Goal: Task Accomplishment & Management: Use online tool/utility

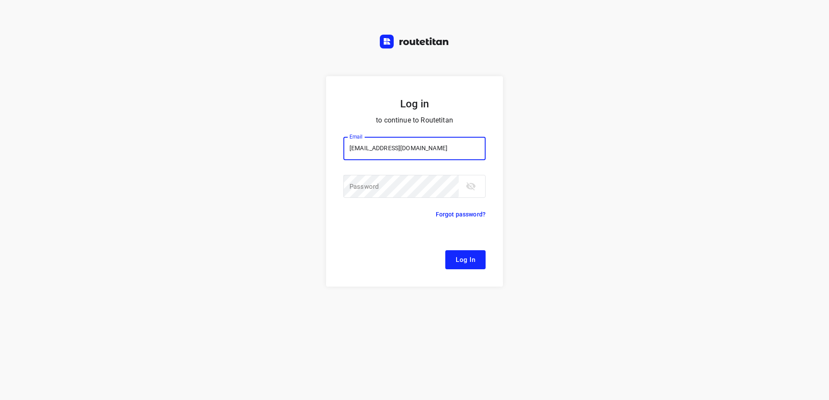
type input "[EMAIL_ADDRESS][DOMAIN_NAME]"
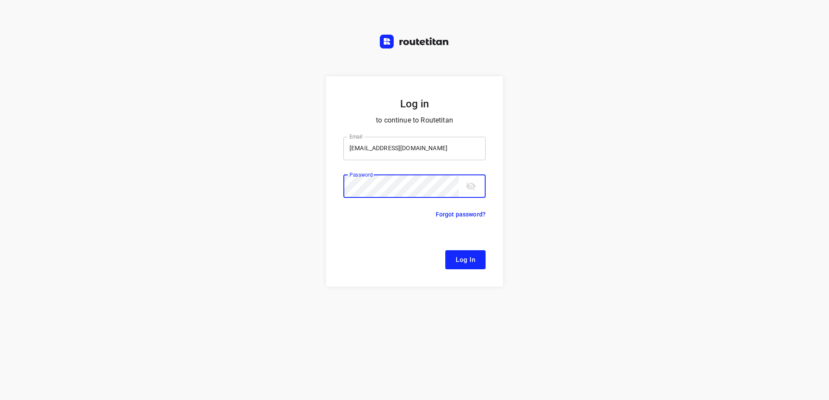
click at [445, 250] on button "Log In" at bounding box center [465, 259] width 40 height 19
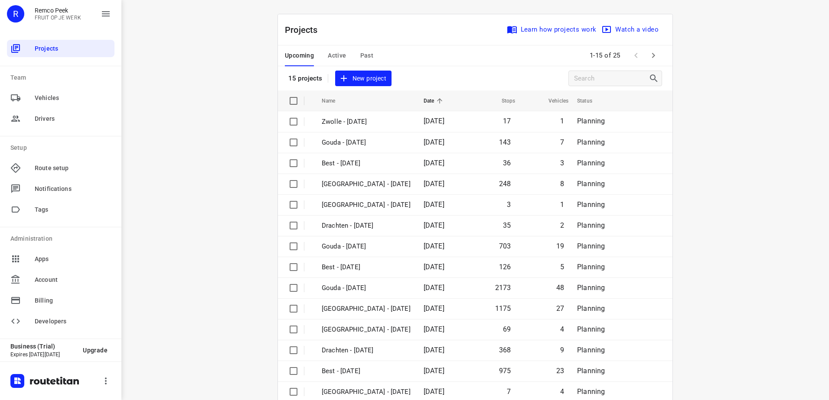
click at [226, 120] on div "i © 2025 Routetitan , © Stadia Maps , © OpenMapTiles © OpenStreetMap contributo…" at bounding box center [474, 200] width 707 height 400
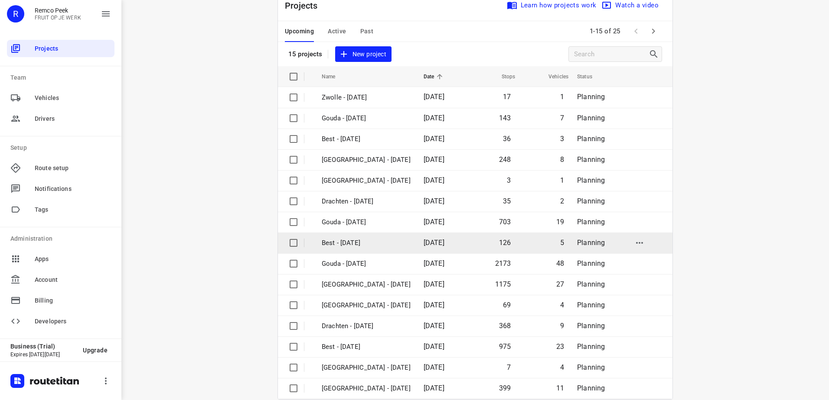
scroll to position [38, 0]
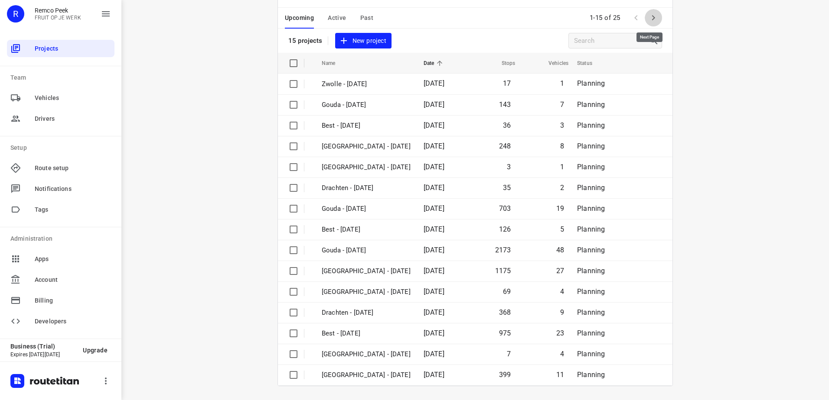
click at [651, 23] on icon "button" at bounding box center [653, 18] width 10 height 10
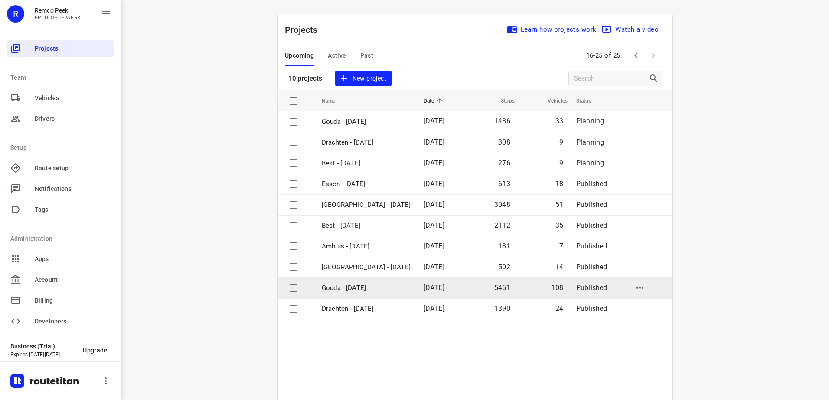
click at [378, 296] on td "Gouda - [DATE]" at bounding box center [365, 288] width 104 height 21
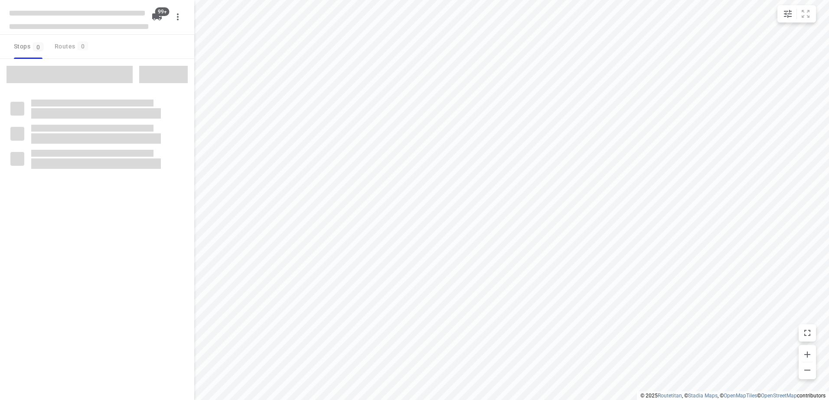
checkbox input "true"
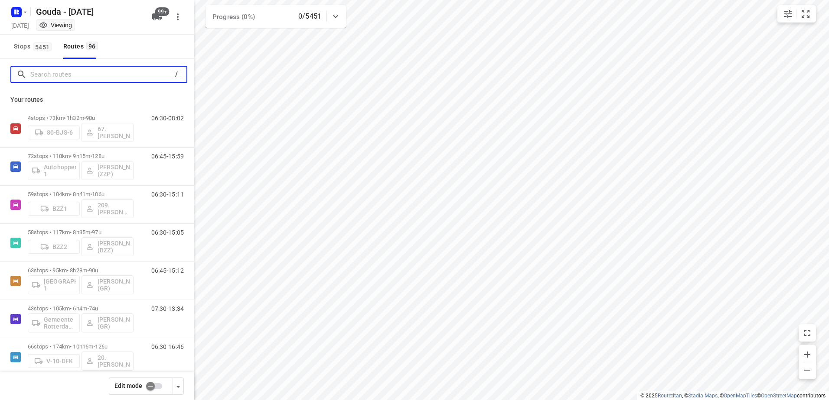
click at [56, 75] on input "Search routes" at bounding box center [100, 74] width 141 height 13
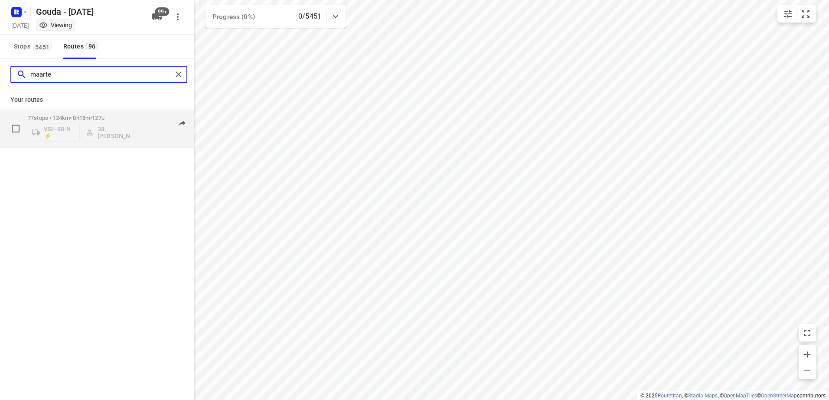
type input "maarte"
click at [124, 114] on div "77 stops • 124km • 8h18m • 127u VSF-98-N ⚡ 38. [PERSON_NAME]" at bounding box center [81, 129] width 106 height 36
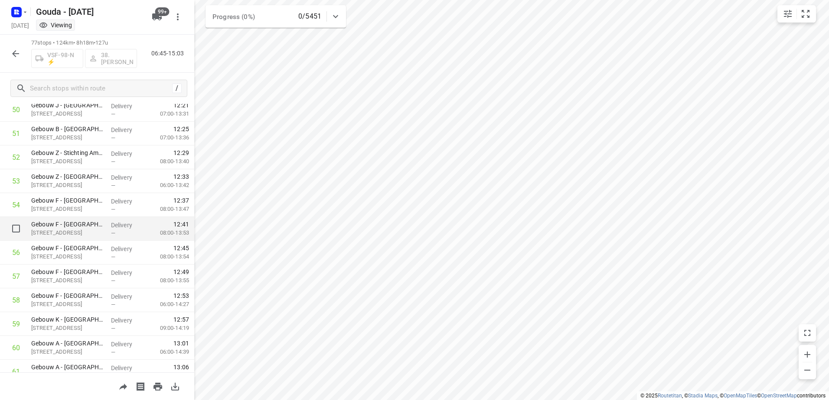
scroll to position [1257, 0]
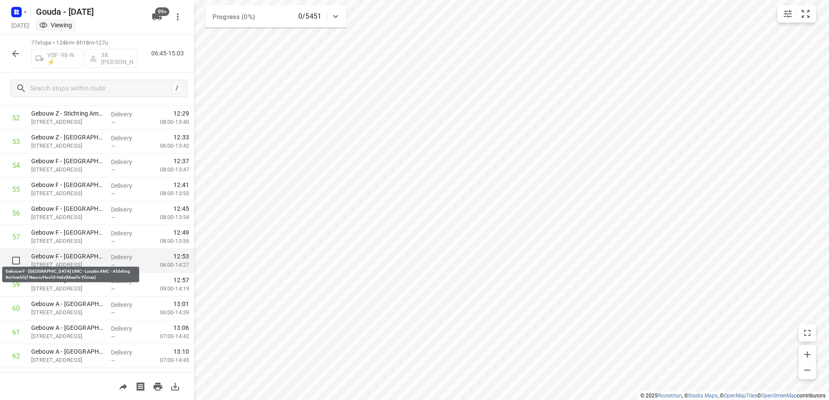
click at [85, 257] on p "Gebouw F - [GEOGRAPHIC_DATA] UMC - Locatie AMC - Afdeling Kortverblijf Neuro/Ho…" at bounding box center [67, 256] width 73 height 9
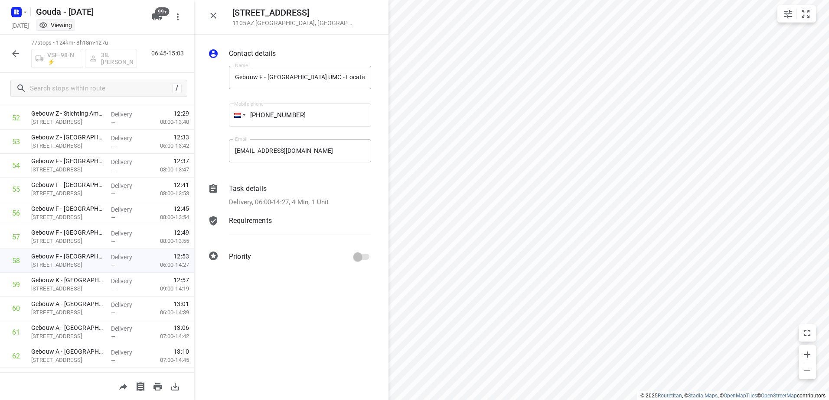
drag, startPoint x: 18, startPoint y: 51, endPoint x: 215, endPoint y: 399, distance: 399.2
click at [18, 51] on icon "button" at bounding box center [15, 54] width 10 height 10
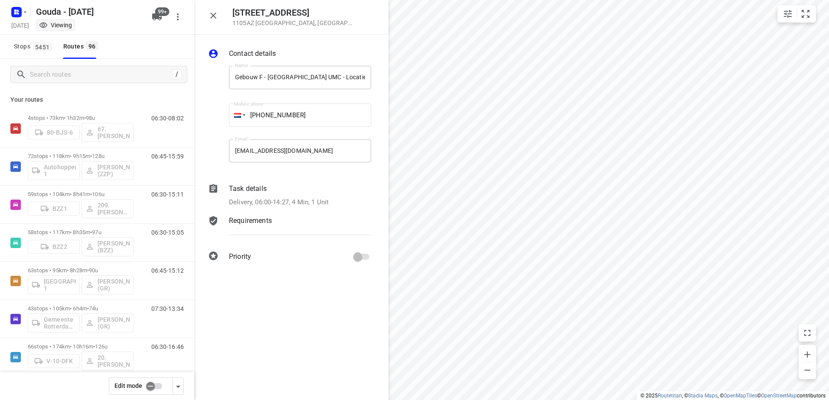
click at [151, 384] on input "checkbox" at bounding box center [150, 386] width 49 height 16
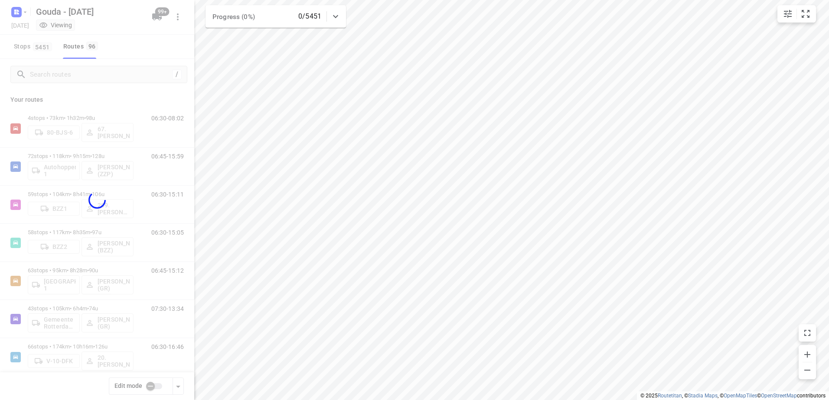
checkbox input "true"
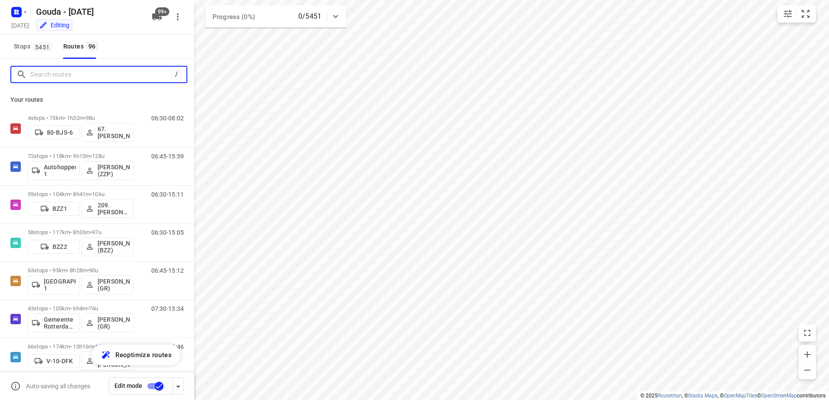
click at [105, 78] on input "Search routes" at bounding box center [100, 74] width 141 height 13
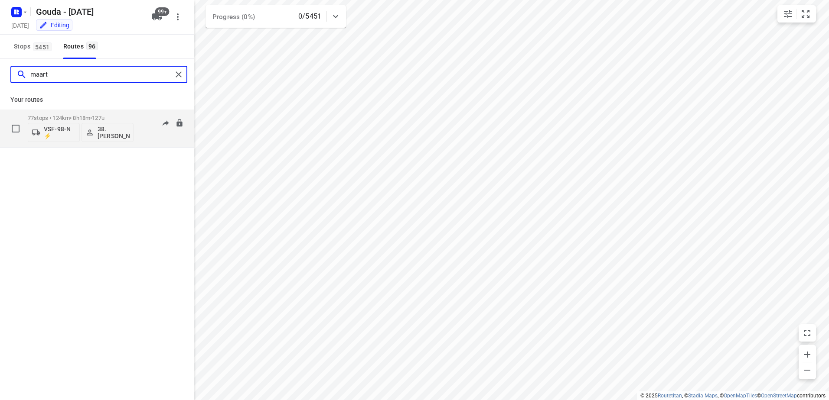
type input "maart"
click at [92, 115] on span "•" at bounding box center [91, 118] width 2 height 7
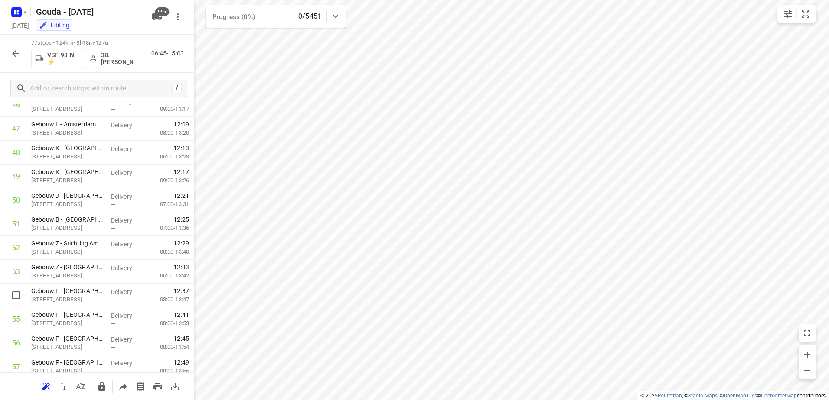
scroll to position [1300, 0]
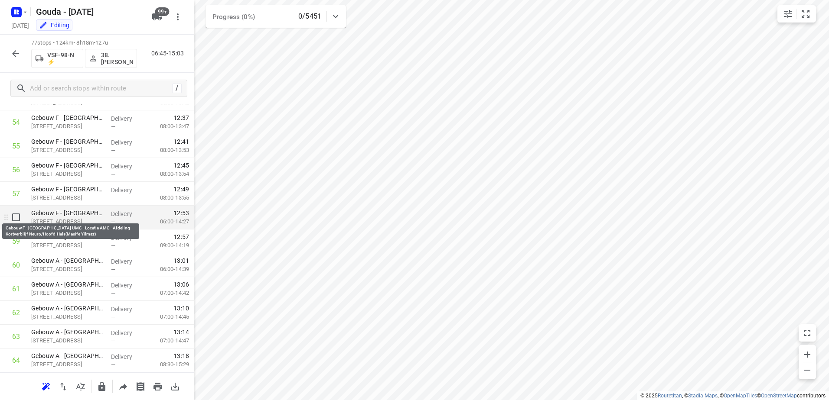
click at [75, 217] on p "Gebouw F - [GEOGRAPHIC_DATA] UMC - Locatie AMC - Afdeling Kortverblijf Neuro/Ho…" at bounding box center [67, 213] width 73 height 9
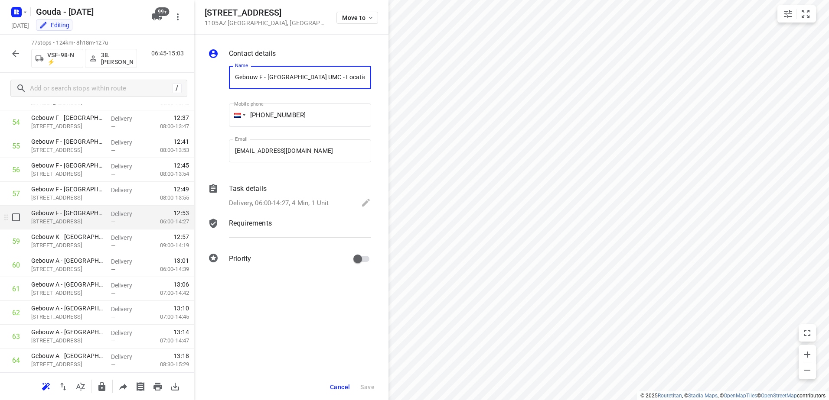
scroll to position [0, 144]
click at [360, 204] on div "Delivery, 06:00-14:27, 4 Min, 1 Unit" at bounding box center [300, 204] width 142 height 12
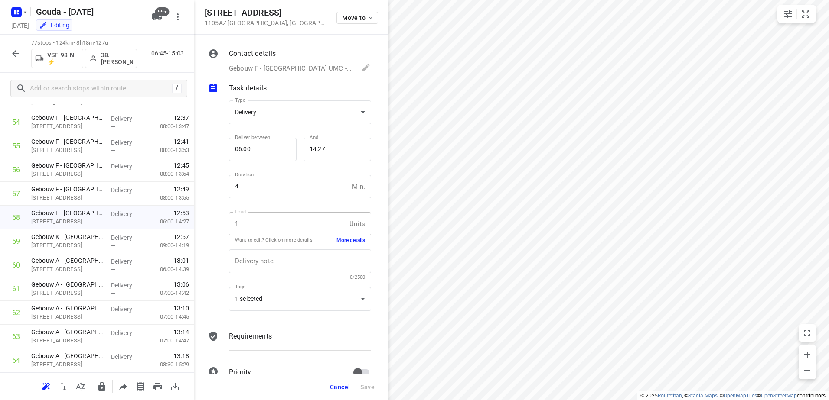
click at [336, 241] on button "More details" at bounding box center [350, 240] width 29 height 7
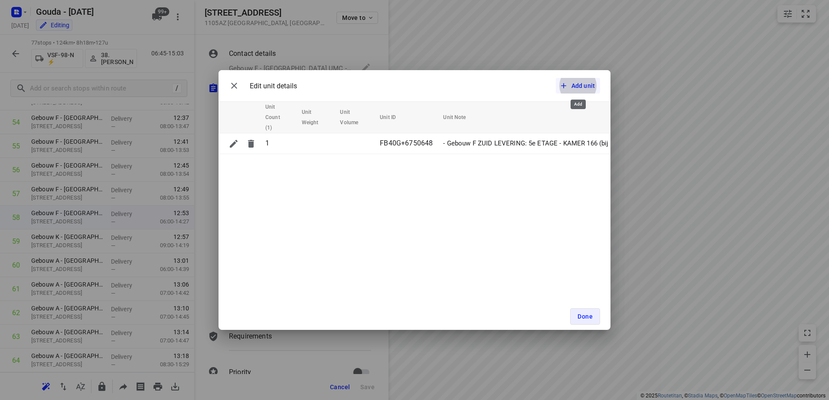
click at [568, 87] on span "Add unit" at bounding box center [577, 85] width 36 height 9
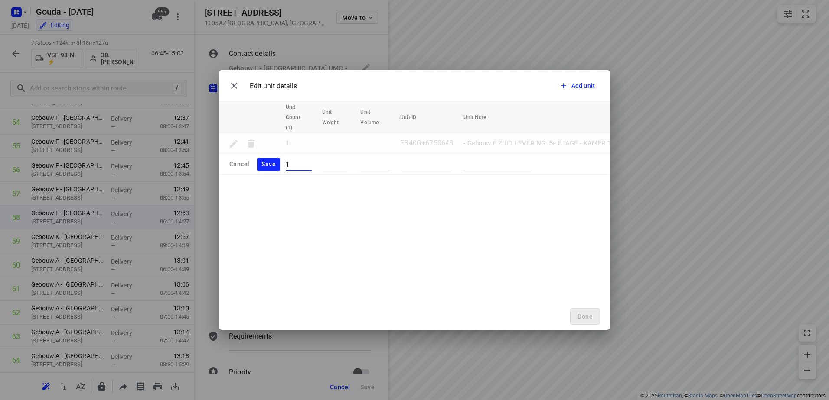
type input "1"
click at [419, 161] on input "Unit ID" at bounding box center [426, 164] width 53 height 13
type input "retour"
click at [476, 165] on textarea at bounding box center [497, 164] width 69 height 8
type textarea "Display meenemen. Klant heeft deze niet meer nodig."
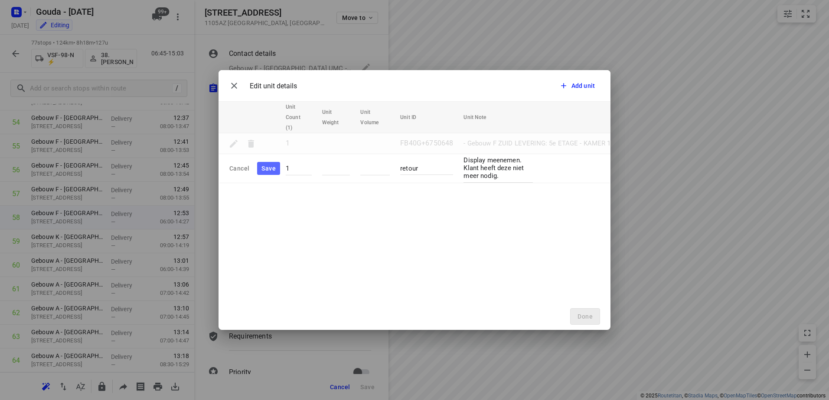
click at [270, 168] on span "Save" at bounding box center [268, 168] width 14 height 11
type input "2"
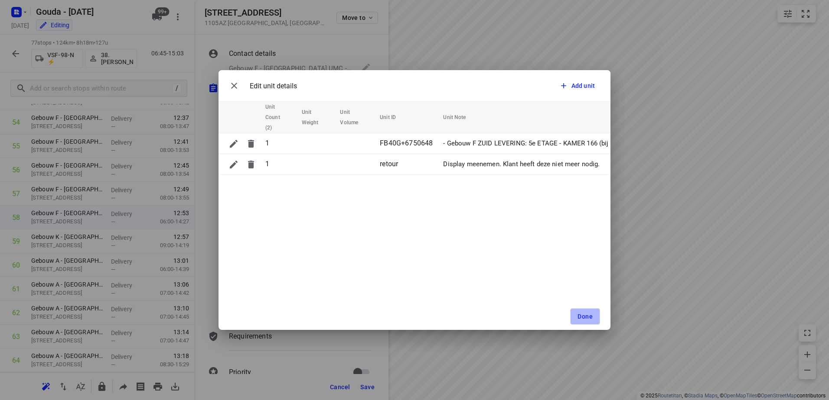
click at [584, 319] on span "Done" at bounding box center [584, 316] width 15 height 7
